Goal: Task Accomplishment & Management: Complete application form

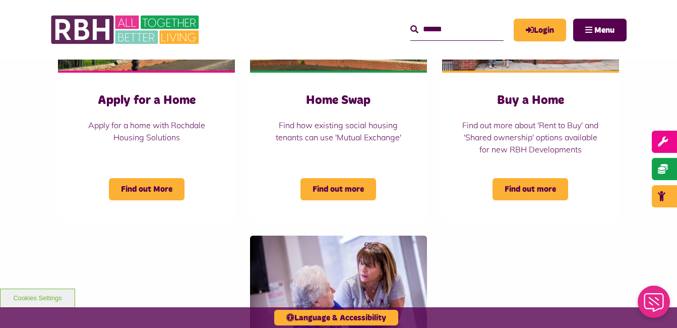
scroll to position [491, 0]
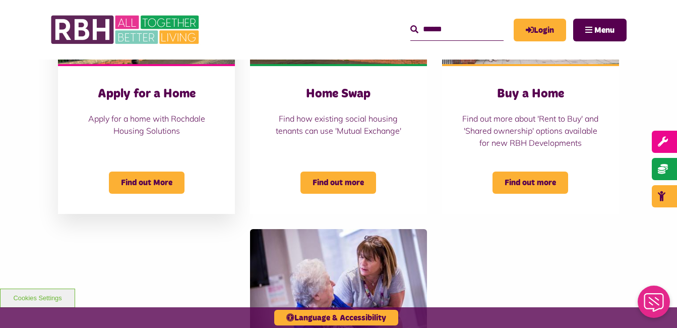
click at [181, 96] on h3 "Apply for a Home" at bounding box center [146, 94] width 137 height 16
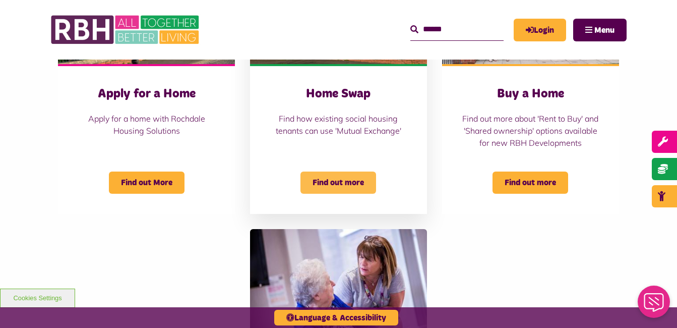
click at [336, 192] on span "Find out more" at bounding box center [338, 182] width 76 height 22
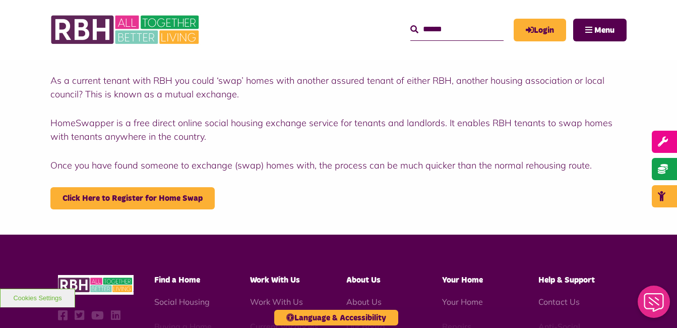
scroll to position [228, 0]
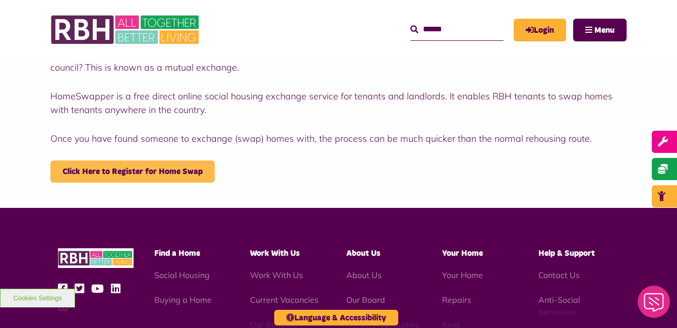
click at [188, 168] on link "Click Here to Register for Home Swap" at bounding box center [132, 171] width 164 height 22
